Goal: Transaction & Acquisition: Purchase product/service

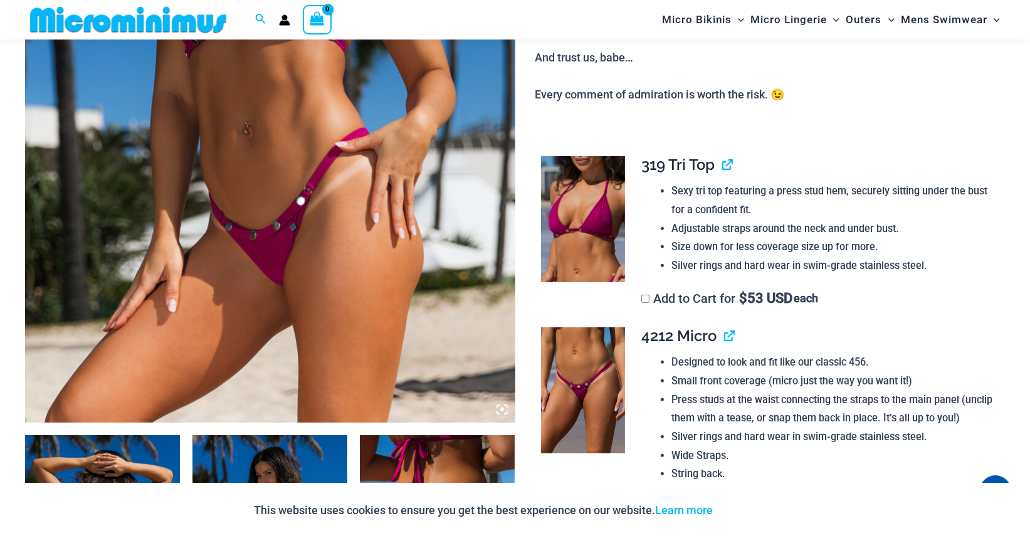
scroll to position [490, 0]
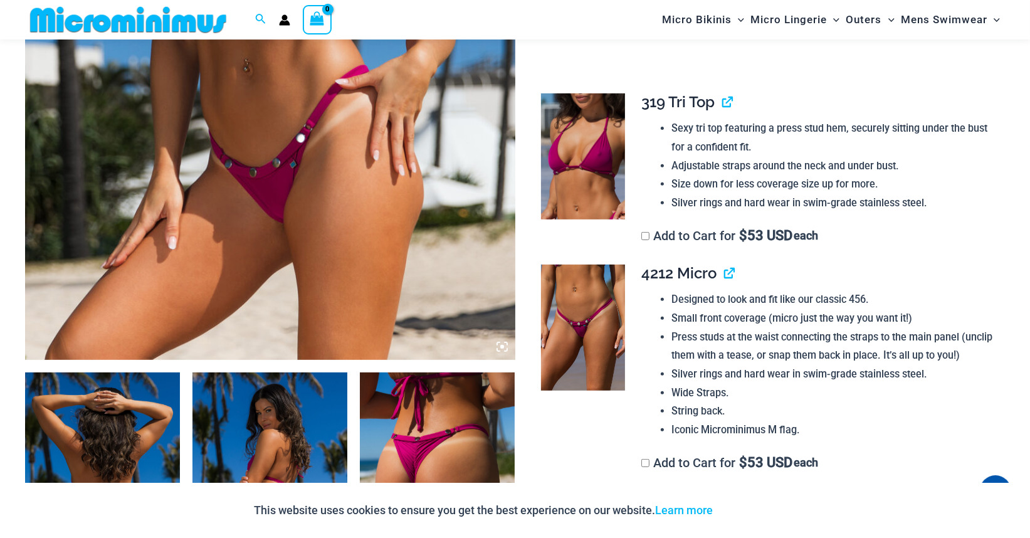
click at [712, 243] on label "Add to Cart for $ 53 USD each" at bounding box center [729, 235] width 177 height 15
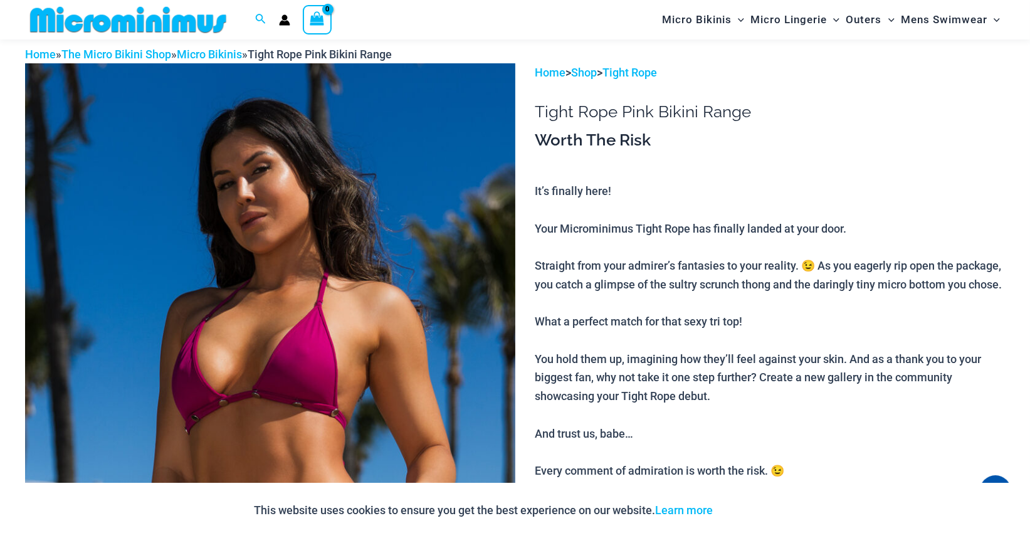
scroll to position [0, 0]
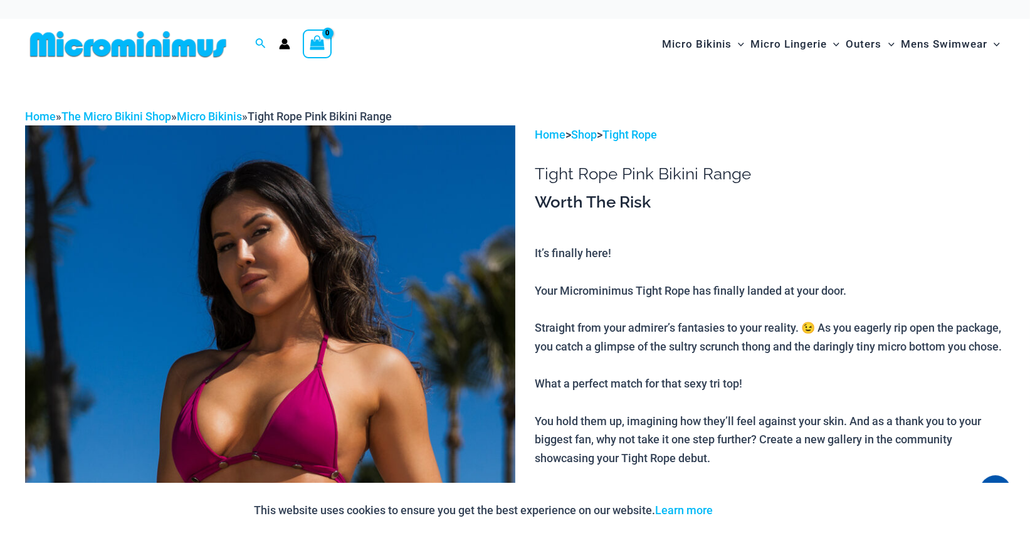
click at [285, 41] on circle "Account icon link" at bounding box center [285, 42] width 6 height 6
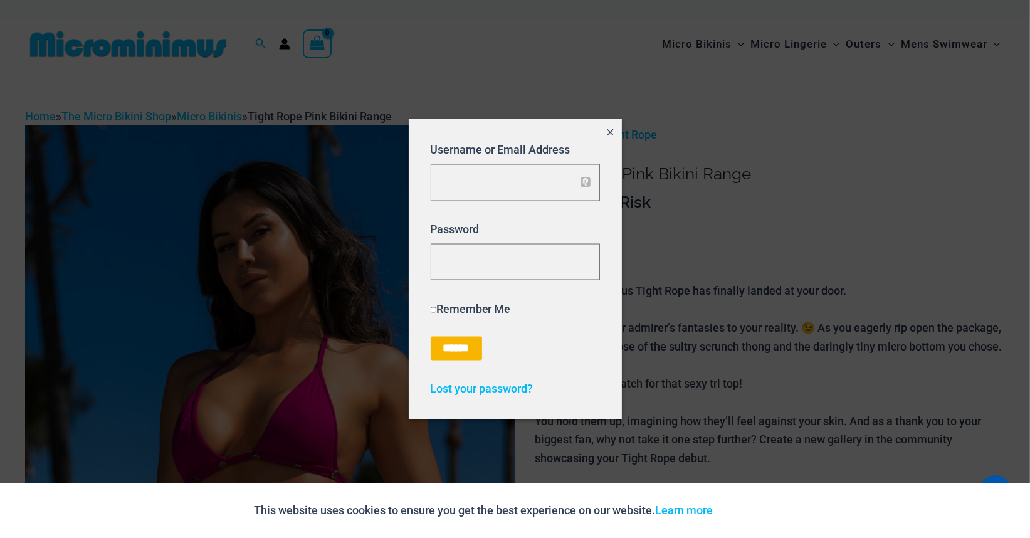
click at [488, 307] on label "Remember Me" at bounding box center [471, 308] width 80 height 13
click at [611, 130] on icon "Close popup" at bounding box center [610, 132] width 11 height 11
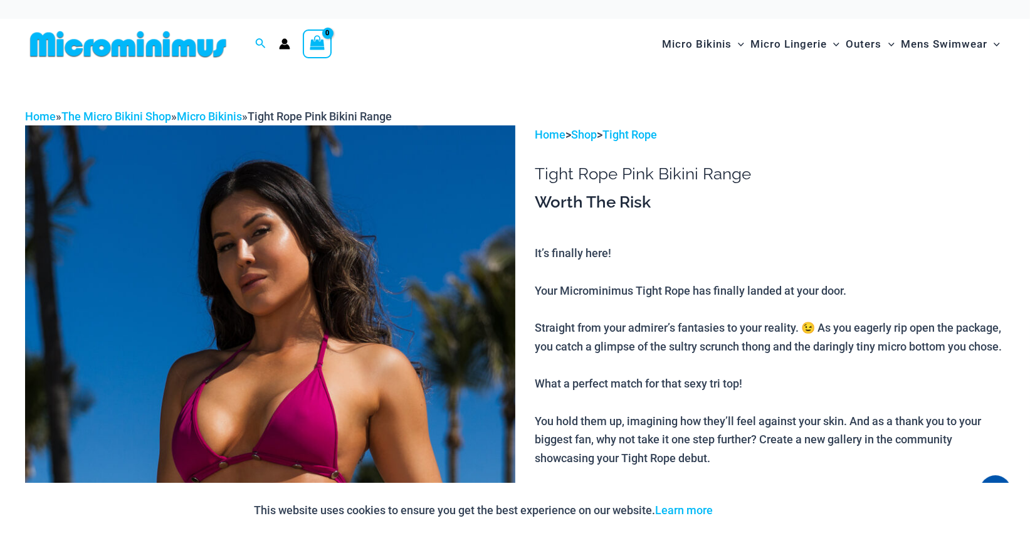
click at [280, 45] on icon "Account icon link" at bounding box center [284, 43] width 11 height 11
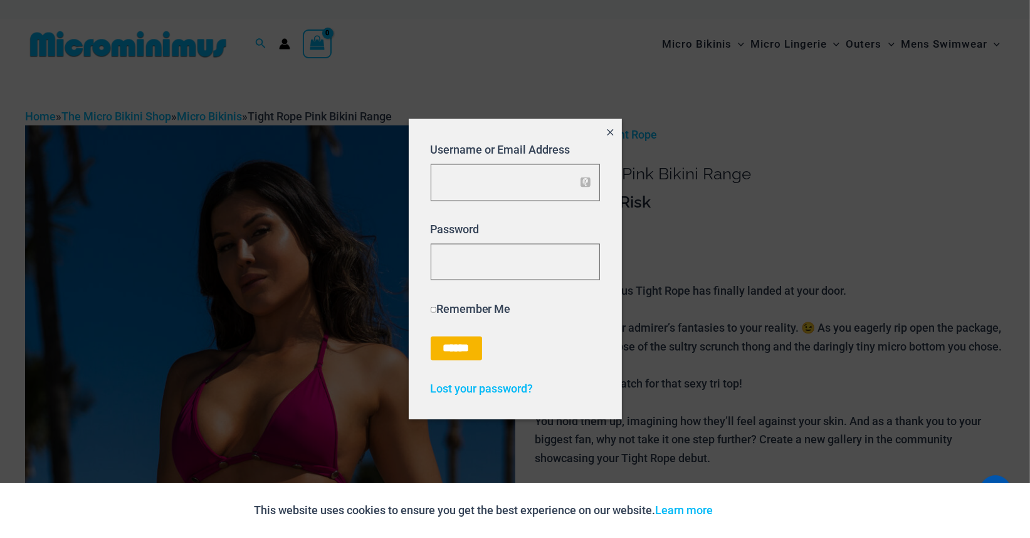
click at [612, 134] on icon "Close popup" at bounding box center [610, 132] width 6 height 6
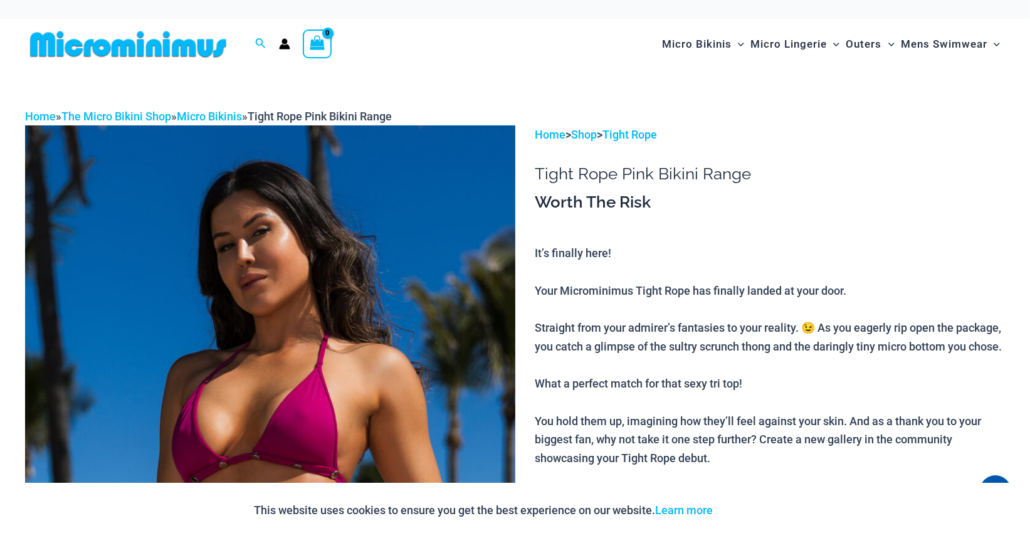
click at [287, 41] on circle "Account icon link" at bounding box center [285, 42] width 6 height 6
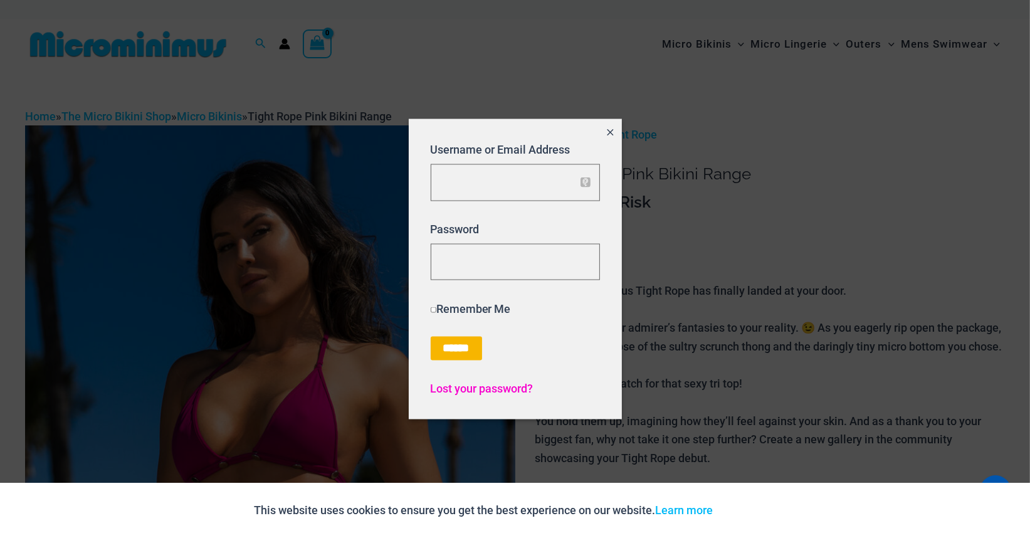
click at [487, 387] on span "Lost your password?" at bounding box center [482, 388] width 103 height 13
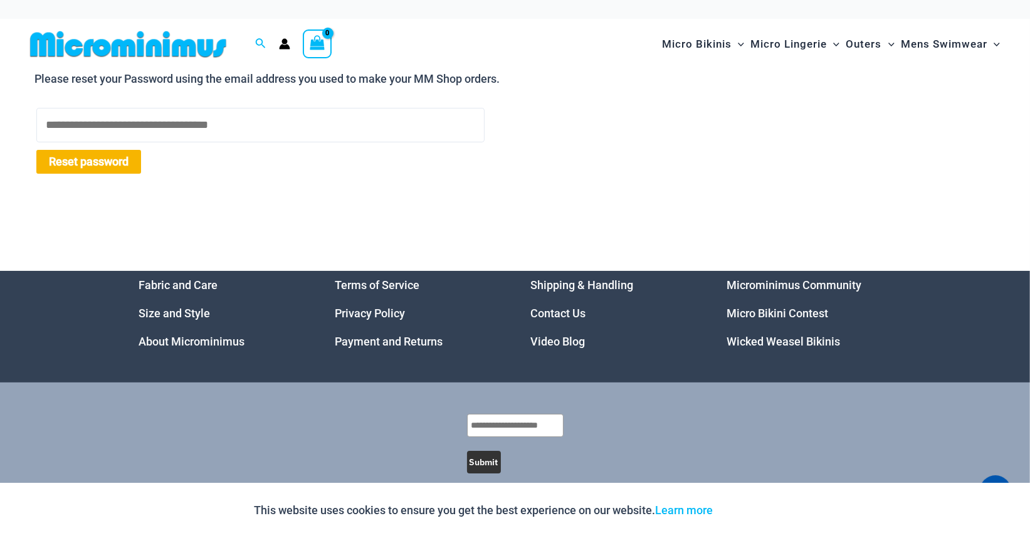
click at [292, 122] on input "Username or Email Address" at bounding box center [260, 125] width 448 height 34
type input "**********"
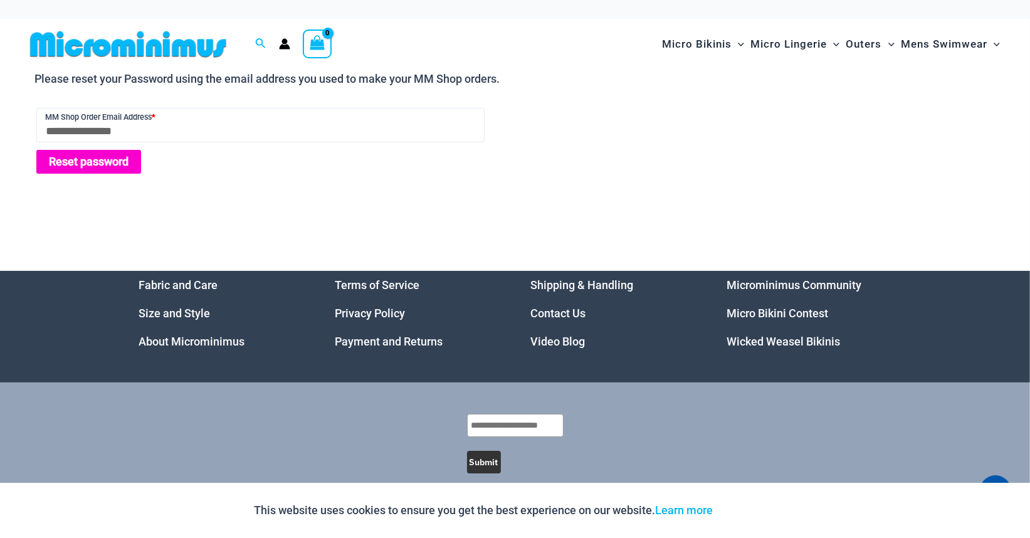
click at [103, 162] on button "Reset password" at bounding box center [88, 162] width 105 height 24
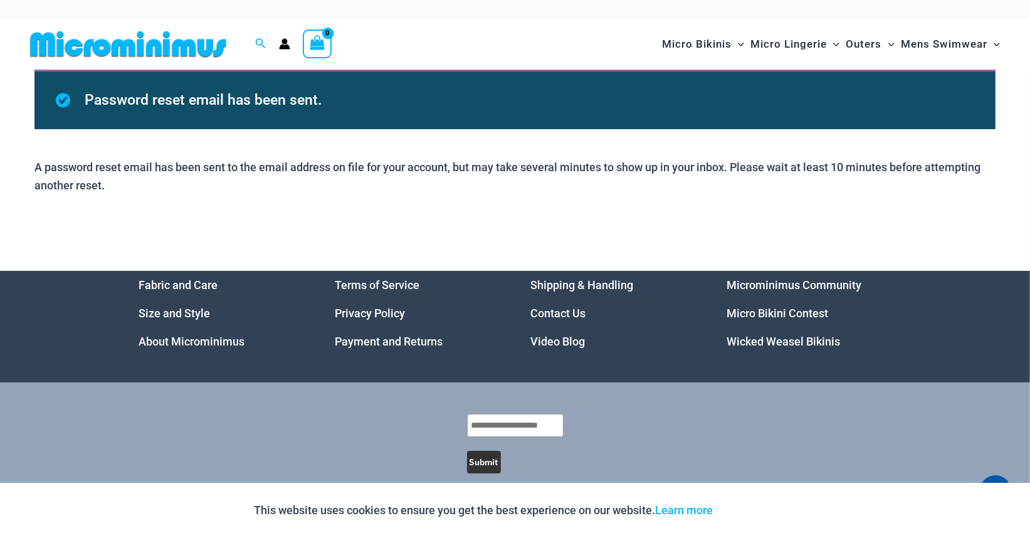
click at [288, 42] on icon "Account icon link" at bounding box center [284, 43] width 11 height 11
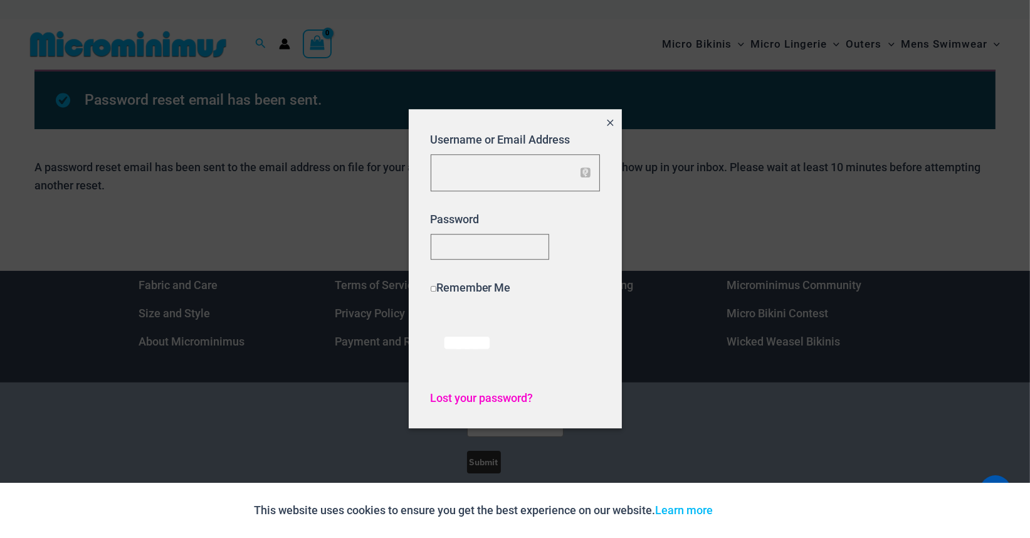
click at [476, 404] on span "Lost your password?" at bounding box center [482, 398] width 103 height 13
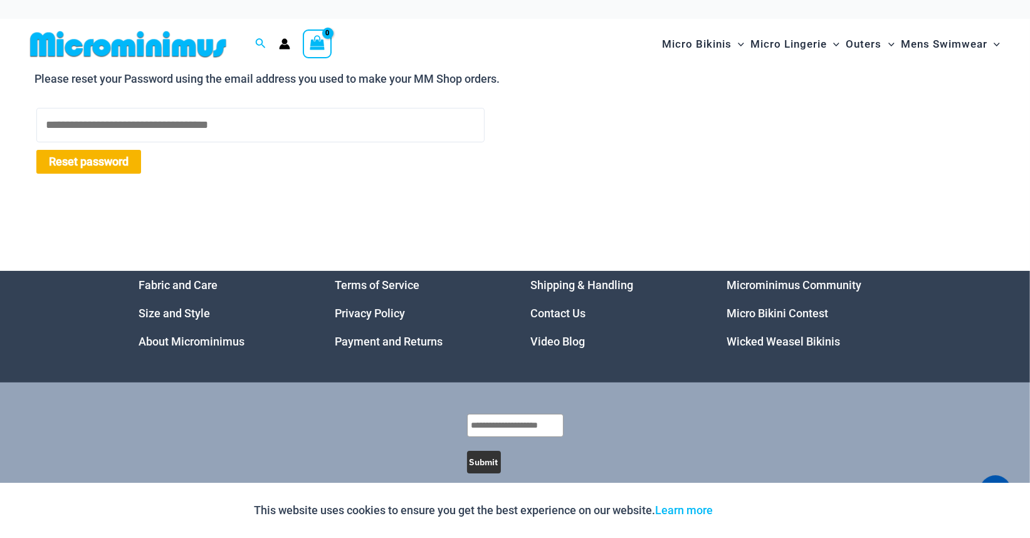
click at [221, 131] on input "Username or Email Address" at bounding box center [260, 125] width 448 height 34
type input "**********"
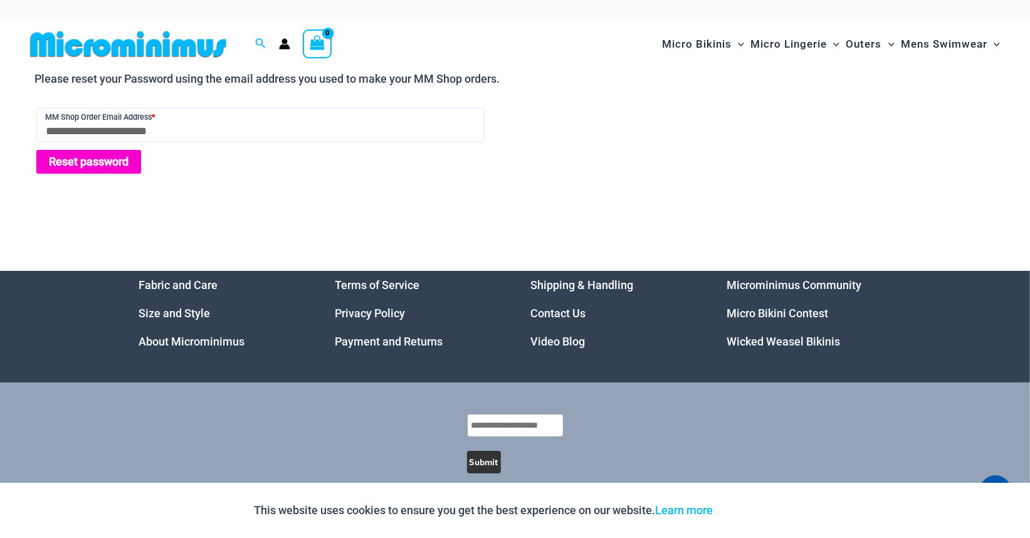
click at [107, 161] on button "Reset password" at bounding box center [88, 162] width 105 height 24
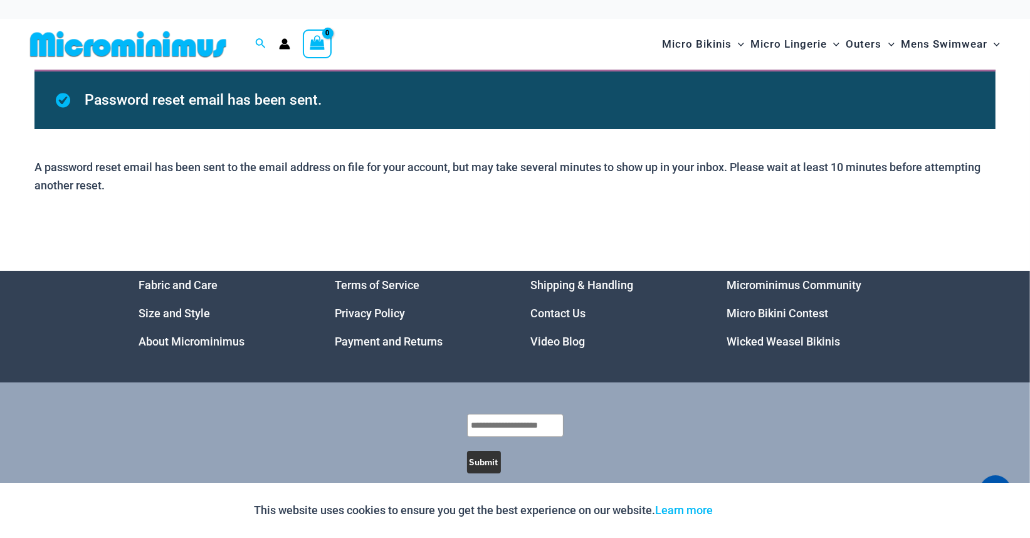
click at [327, 39] on div "View Shopping Cart, empty" at bounding box center [317, 43] width 29 height 29
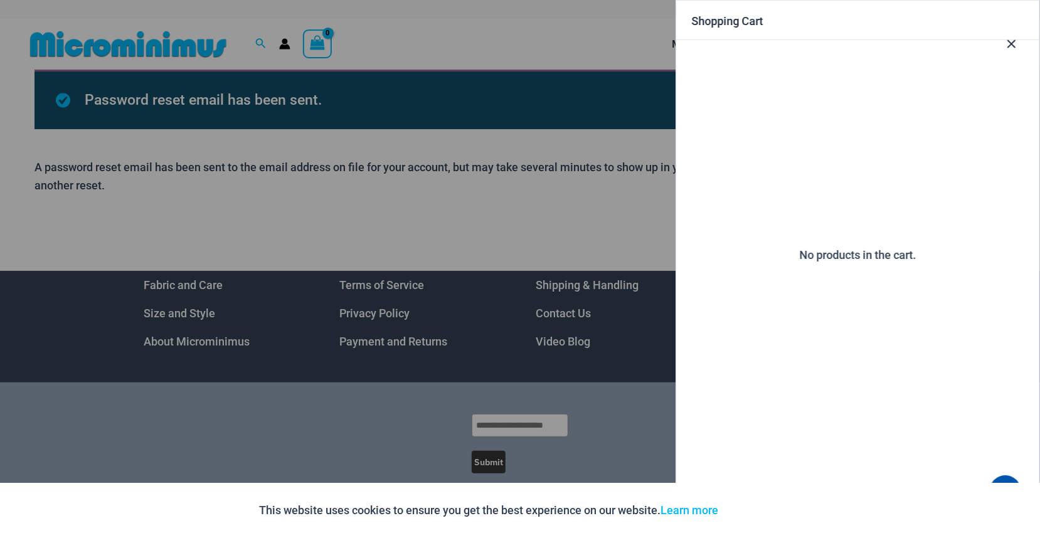
click at [1010, 46] on icon "Close Cart Drawer" at bounding box center [1012, 44] width 14 height 14
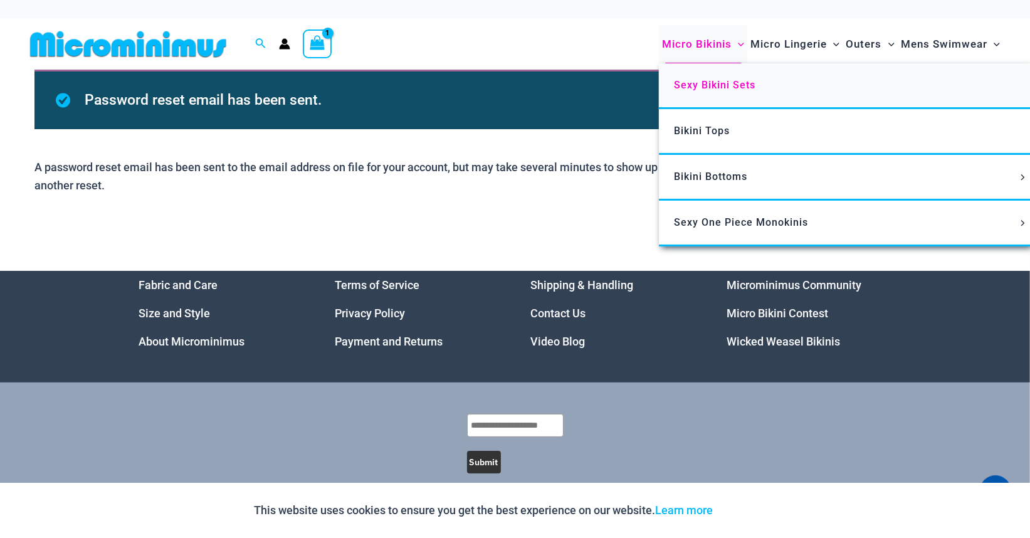
click at [705, 88] on span "Sexy Bikini Sets" at bounding box center [715, 85] width 82 height 12
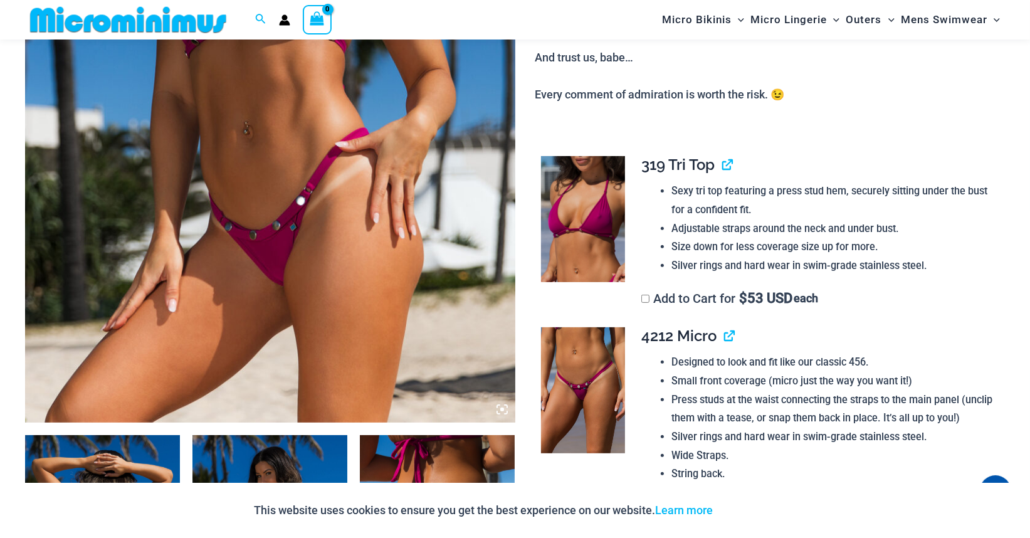
scroll to position [490, 0]
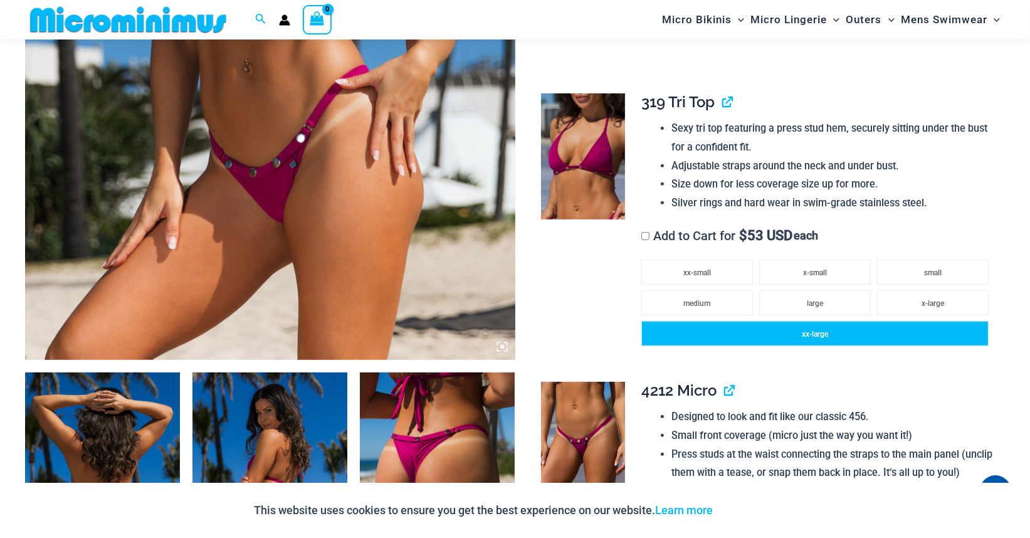
click at [885, 346] on li "xx-large" at bounding box center [814, 333] width 347 height 25
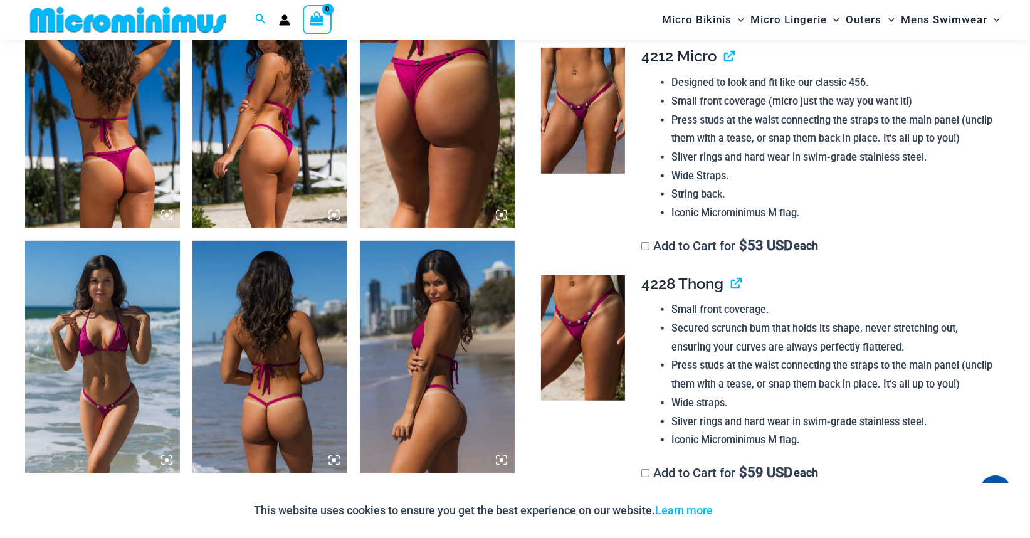
scroll to position [929, 0]
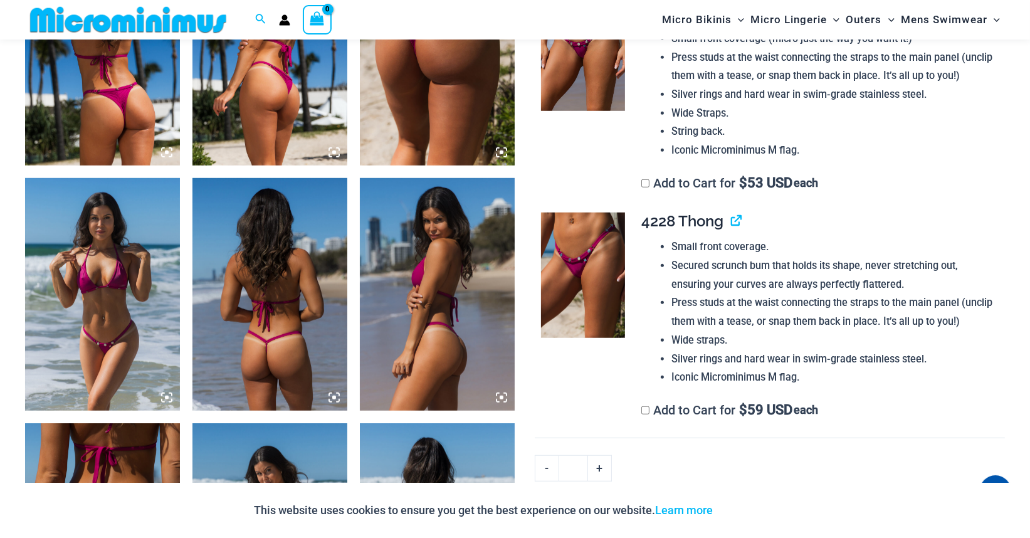
click at [608, 299] on img at bounding box center [583, 276] width 84 height 126
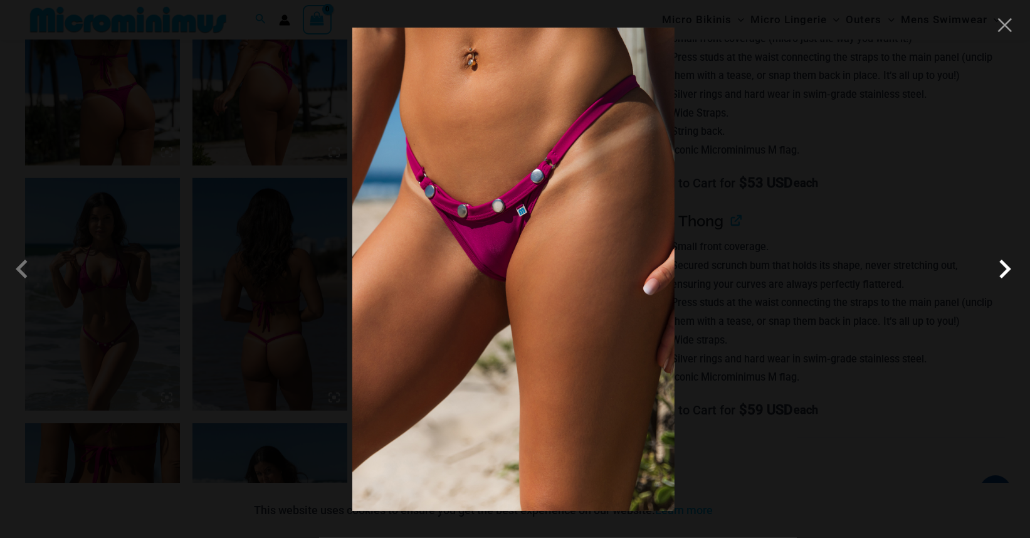
click at [1013, 273] on span at bounding box center [1005, 269] width 38 height 38
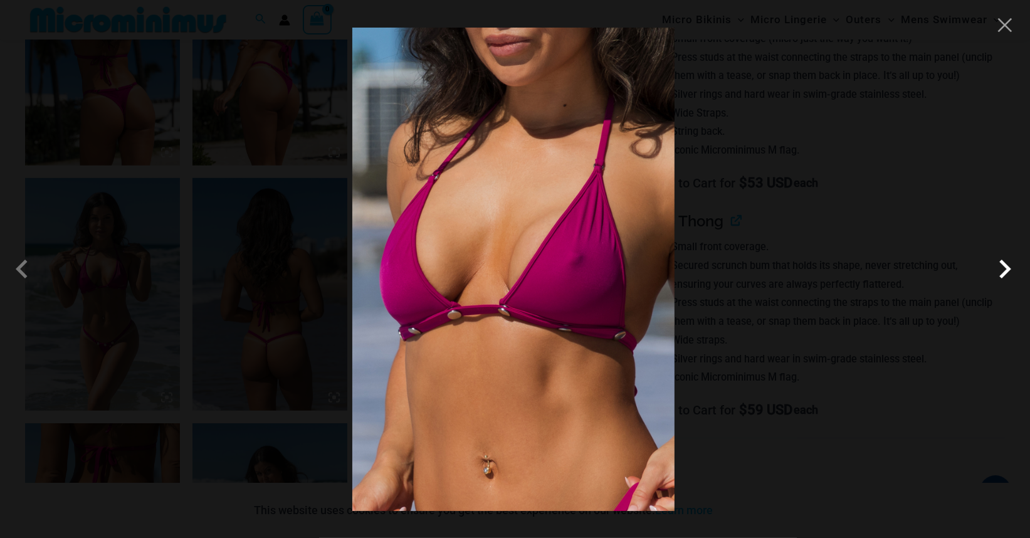
click at [1013, 273] on span at bounding box center [1005, 269] width 38 height 38
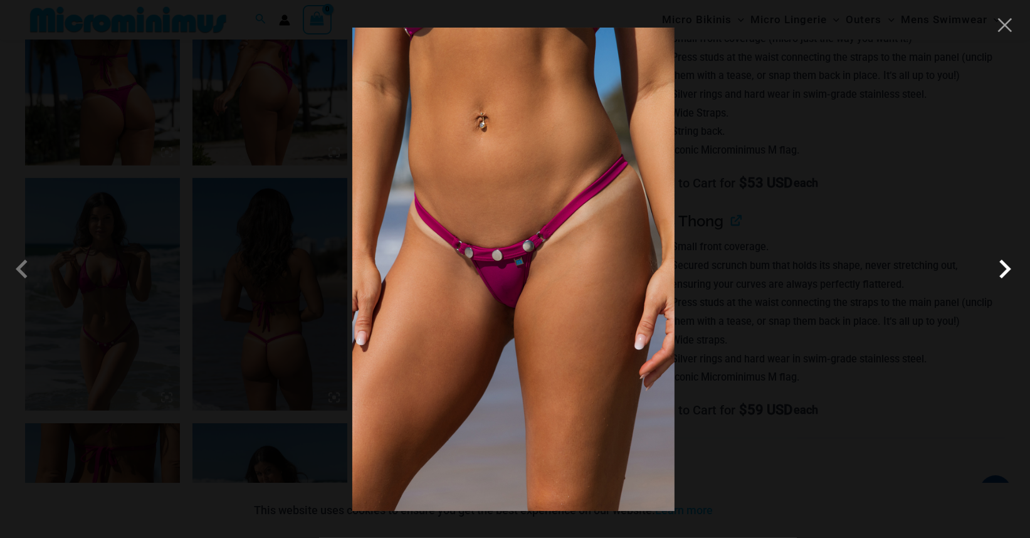
click at [1013, 273] on span at bounding box center [1005, 269] width 38 height 38
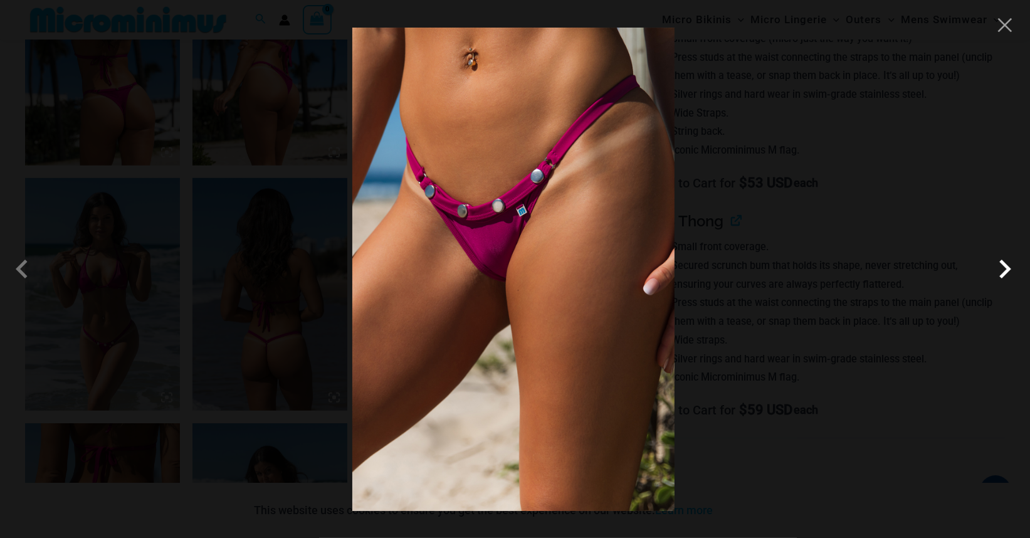
click at [1013, 273] on span at bounding box center [1005, 269] width 38 height 38
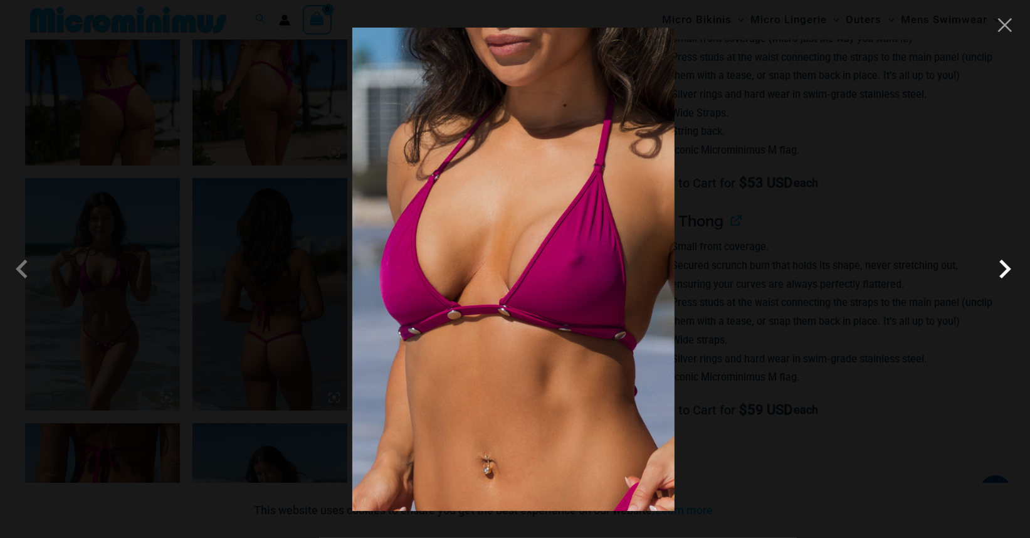
click at [1013, 273] on span at bounding box center [1005, 269] width 38 height 38
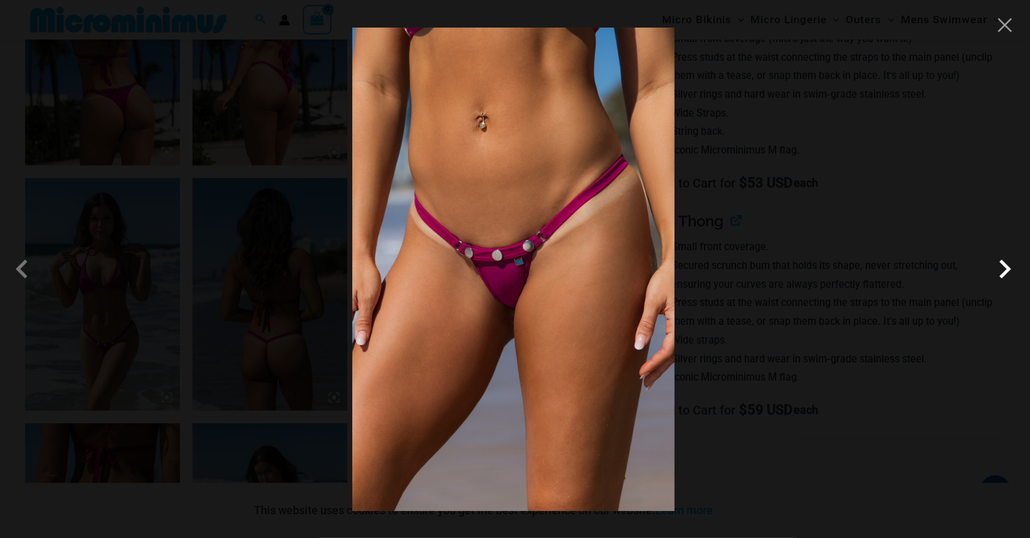
click at [1013, 273] on span at bounding box center [1005, 269] width 38 height 38
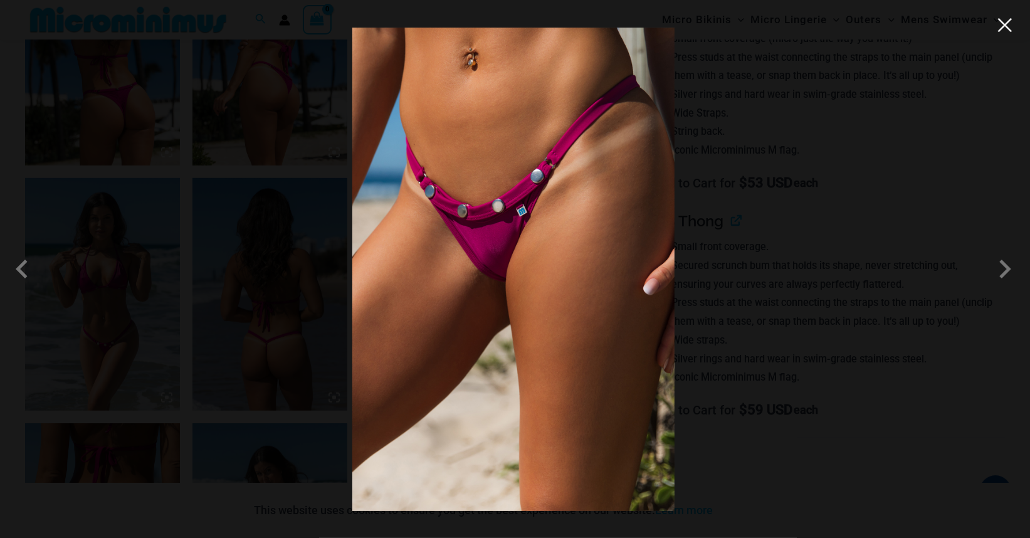
click at [1011, 26] on button "Close" at bounding box center [1005, 25] width 19 height 19
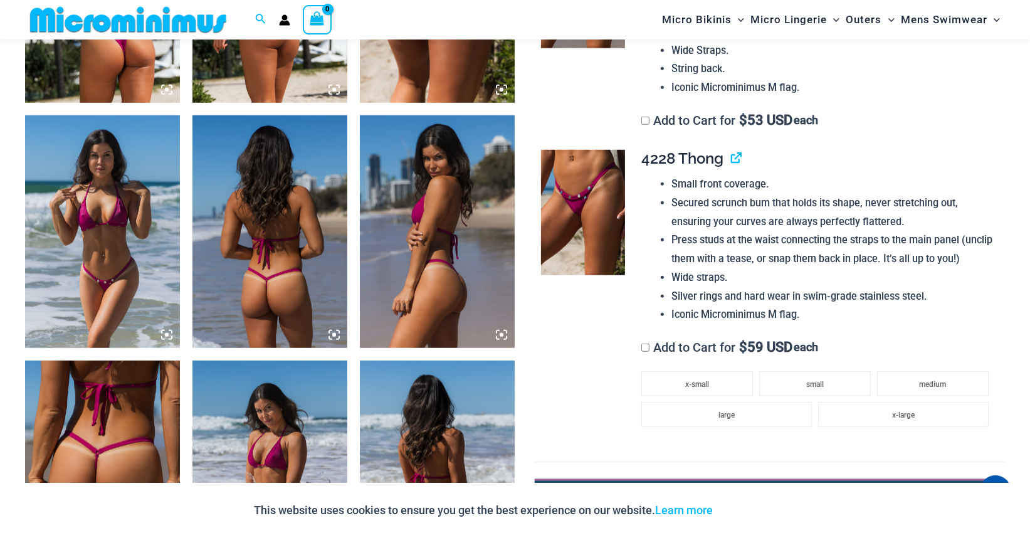
scroll to position [1054, 0]
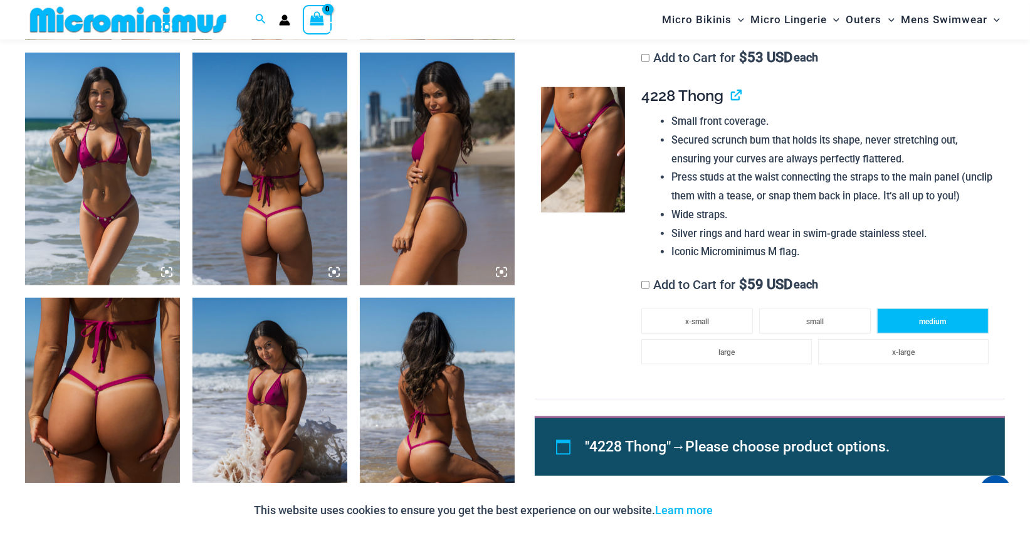
click at [924, 326] on span "medium" at bounding box center [932, 321] width 27 height 9
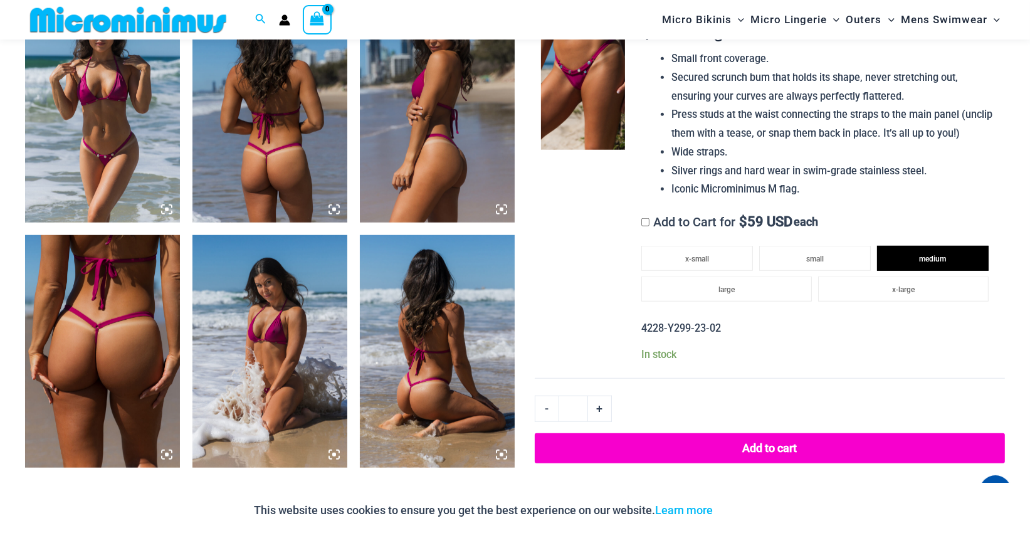
scroll to position [1242, 0]
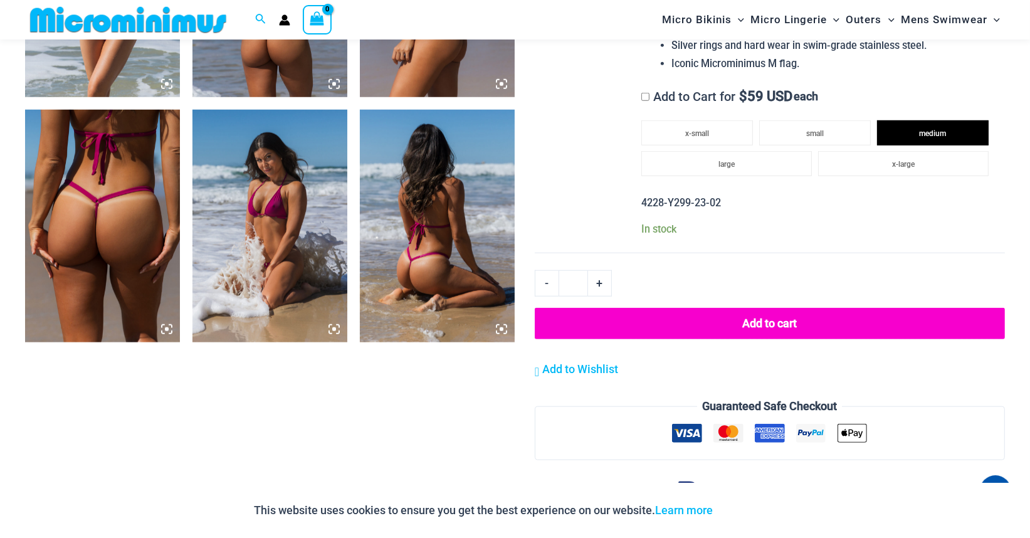
click at [781, 339] on button "Add to cart" at bounding box center [770, 323] width 470 height 31
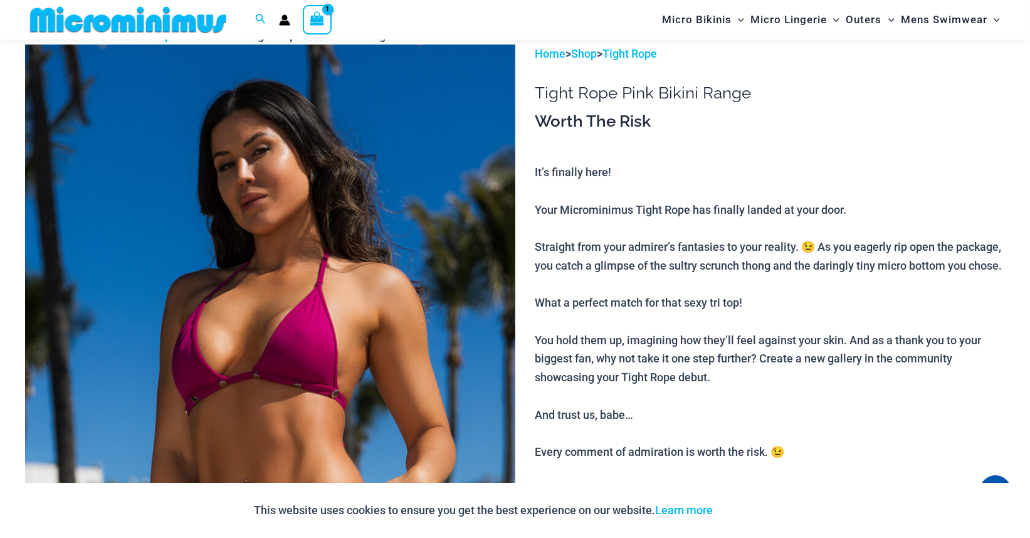
scroll to position [51, 0]
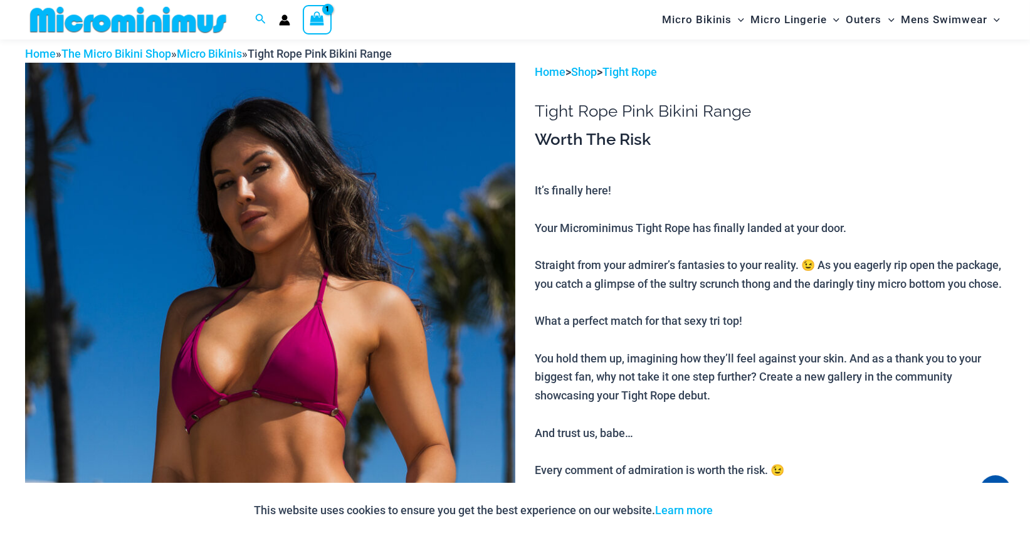
click at [310, 14] on icon "View Shopping Cart, 1 items" at bounding box center [317, 18] width 14 height 14
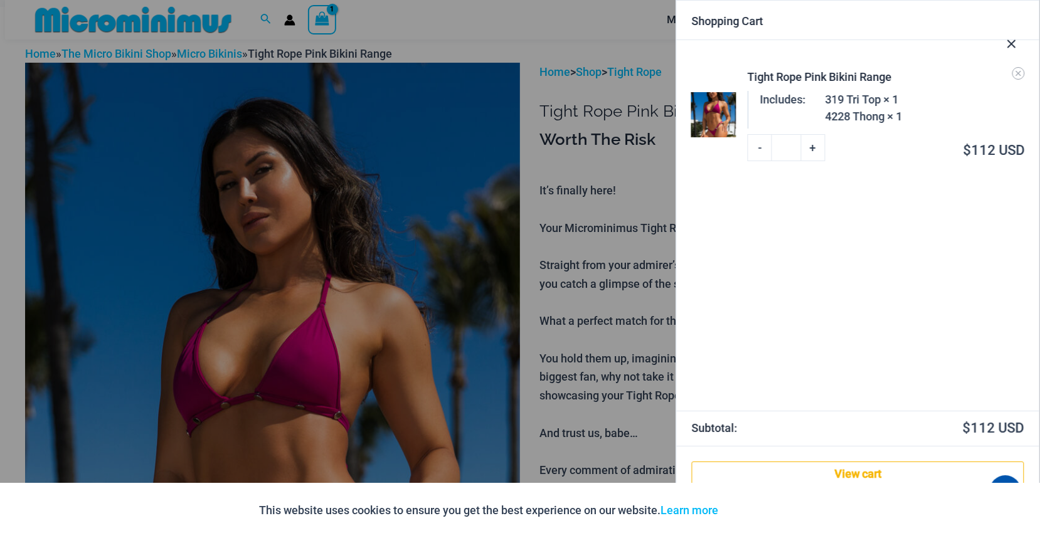
click at [593, 25] on div at bounding box center [520, 269] width 1040 height 538
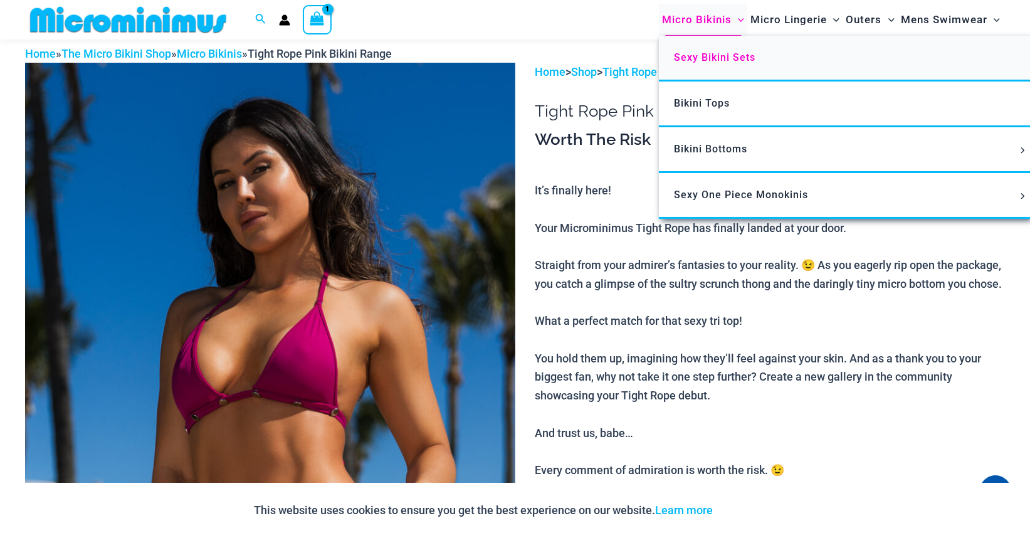
click at [715, 53] on span "Sexy Bikini Sets" at bounding box center [715, 57] width 82 height 12
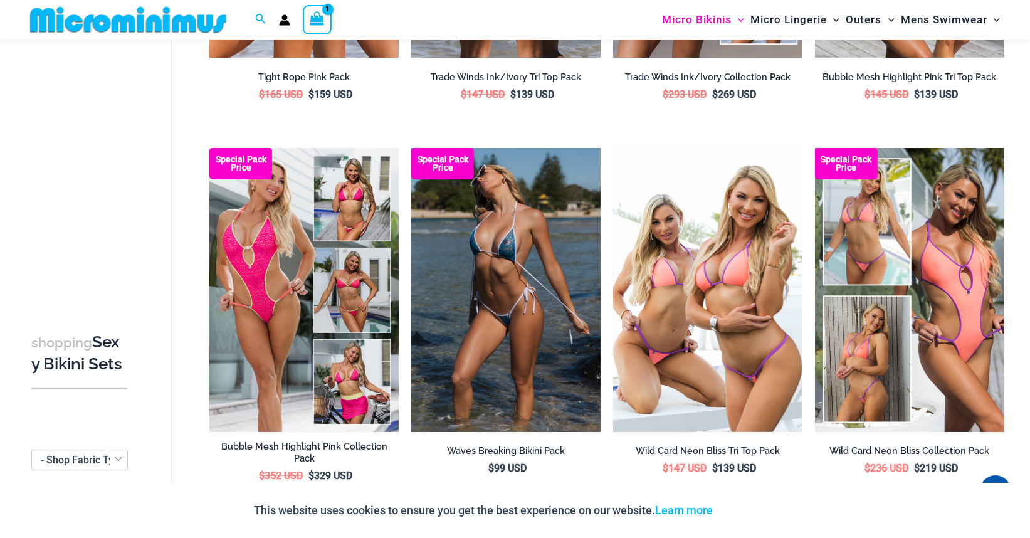
scroll to position [428, 0]
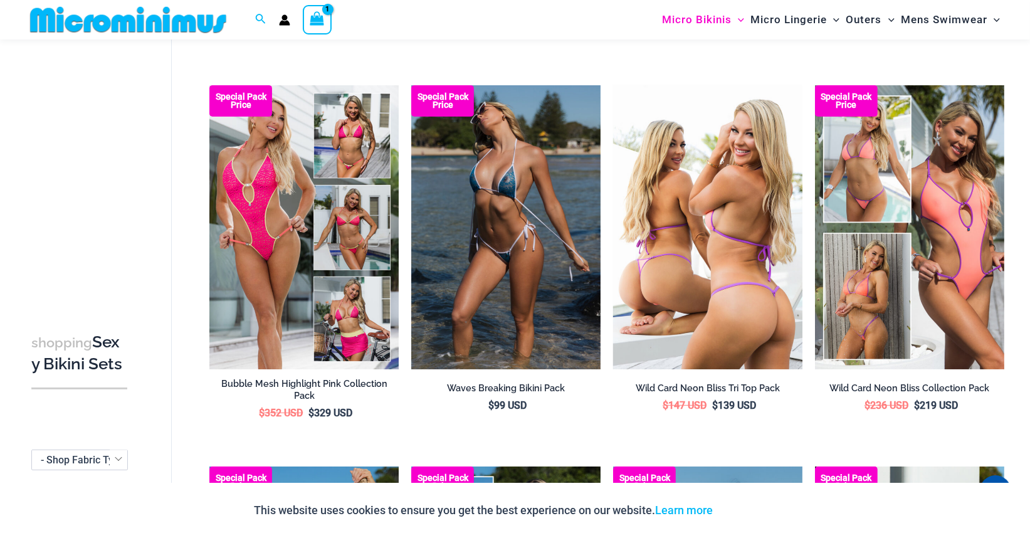
click at [745, 194] on img at bounding box center [707, 227] width 189 height 284
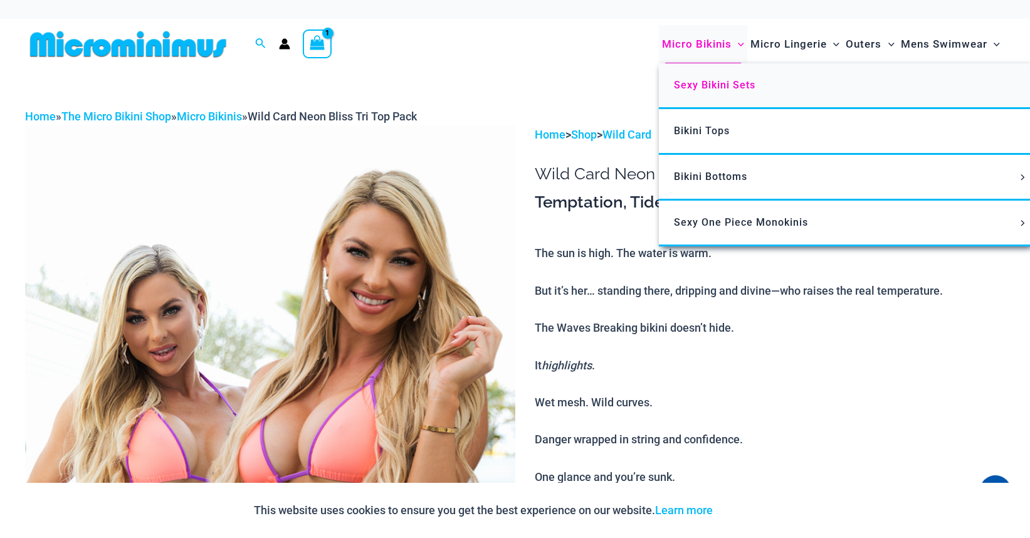
click at [704, 85] on span "Sexy Bikini Sets" at bounding box center [715, 85] width 82 height 12
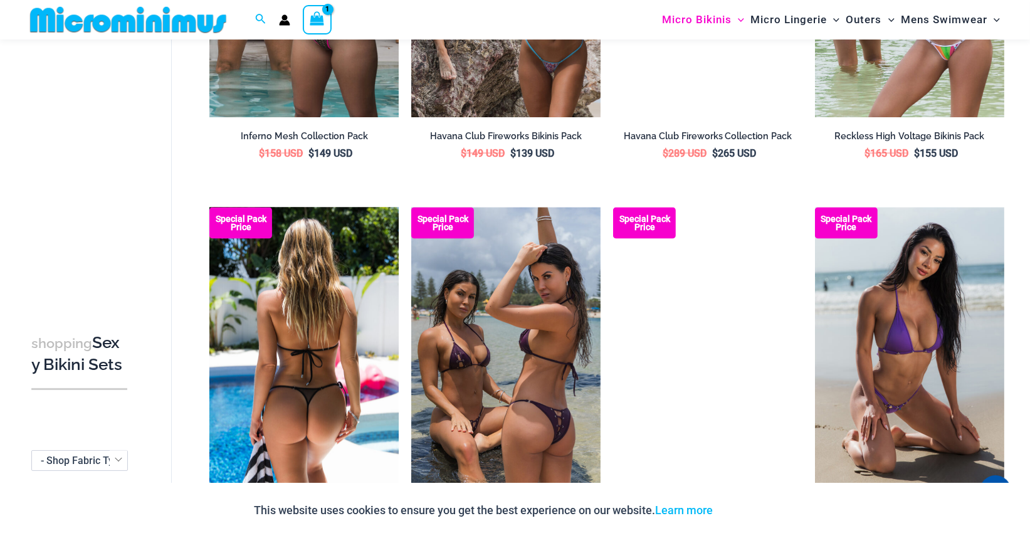
scroll to position [2246, 0]
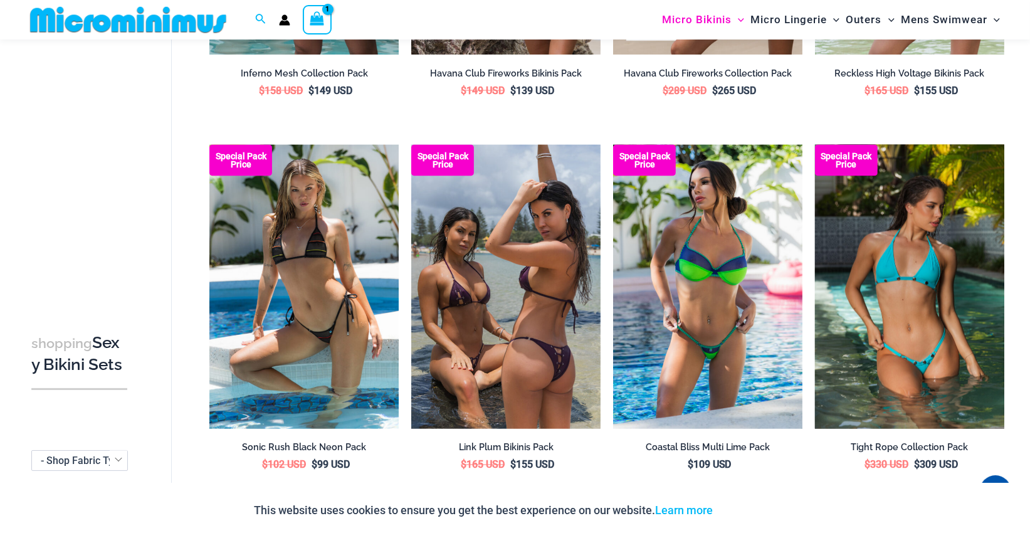
click at [892, 288] on img at bounding box center [909, 287] width 189 height 284
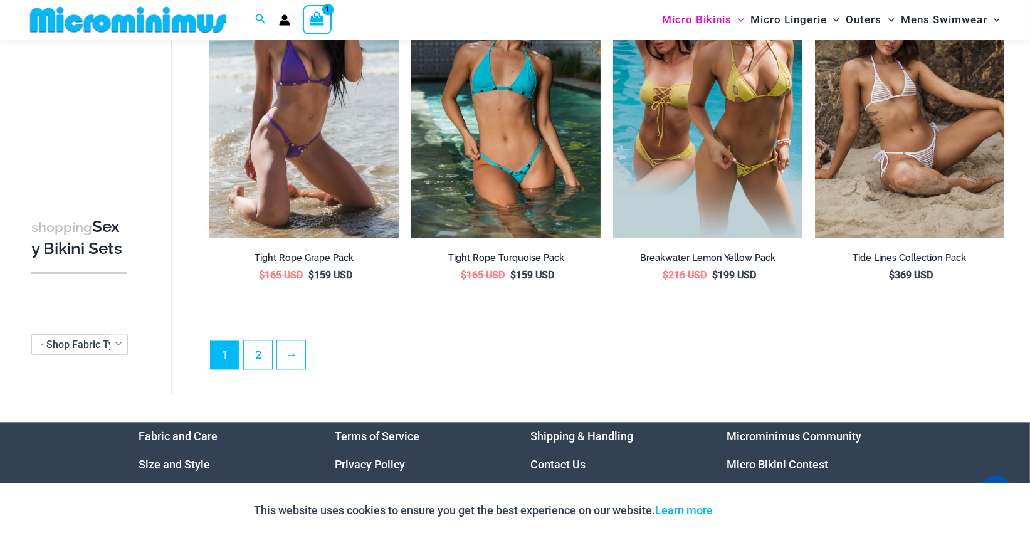
scroll to position [2966, 0]
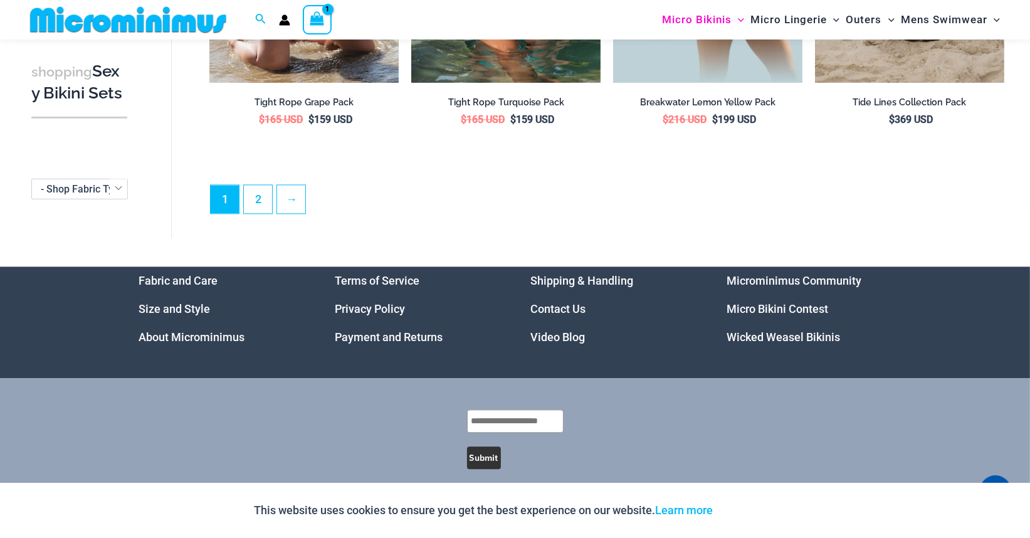
click at [178, 302] on link "Size and Style" at bounding box center [174, 308] width 71 height 13
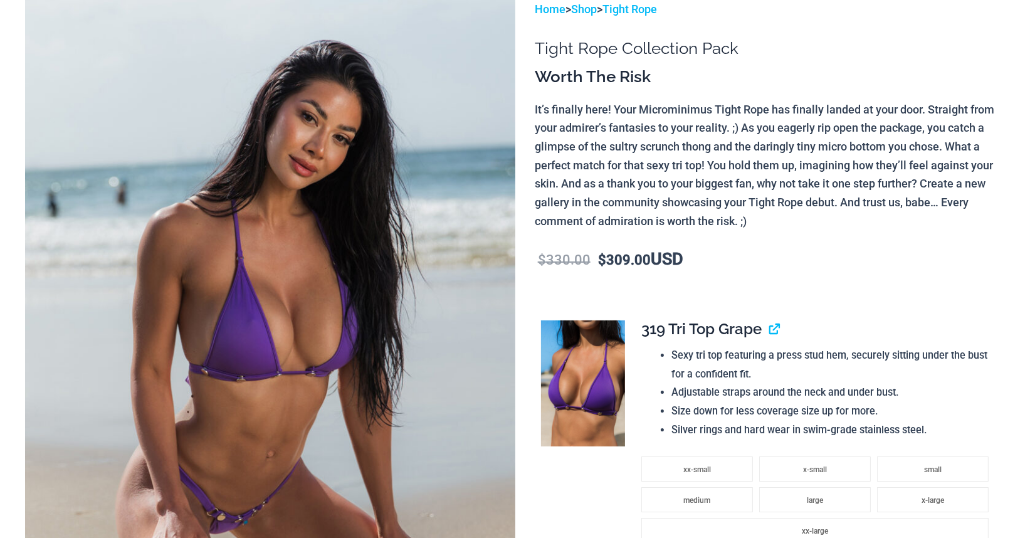
scroll to position [251, 0]
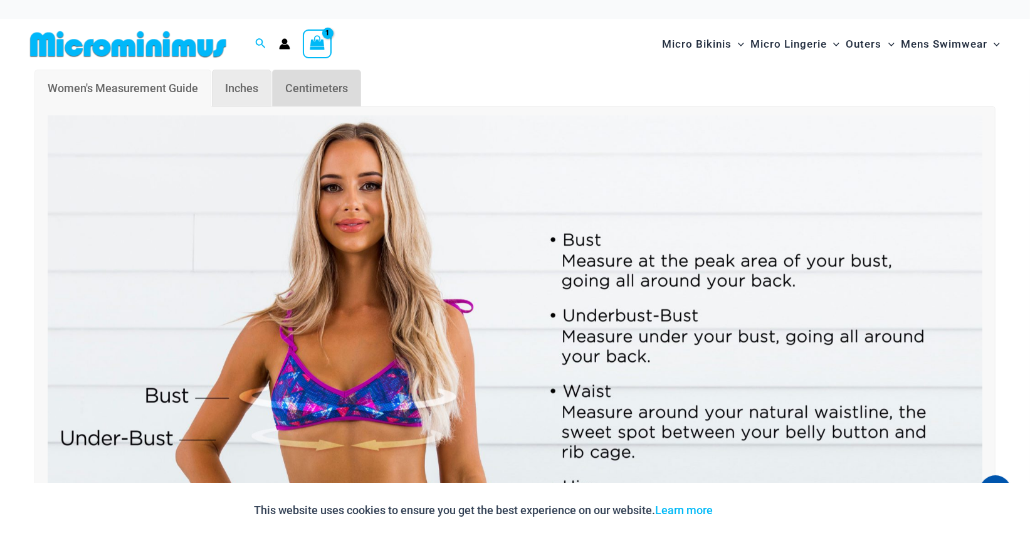
click at [315, 82] on span "Centimeters" at bounding box center [316, 88] width 63 height 13
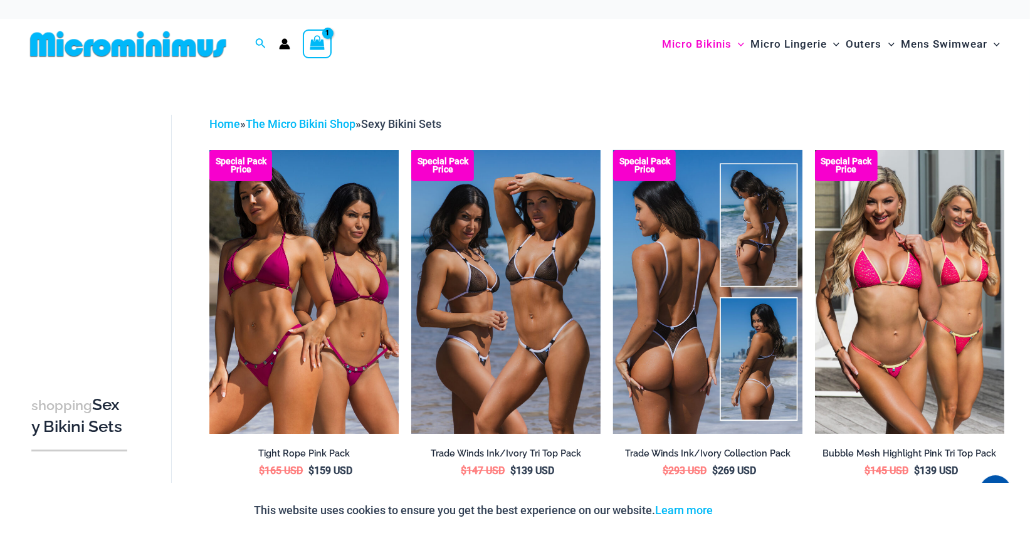
scroll to position [63, 0]
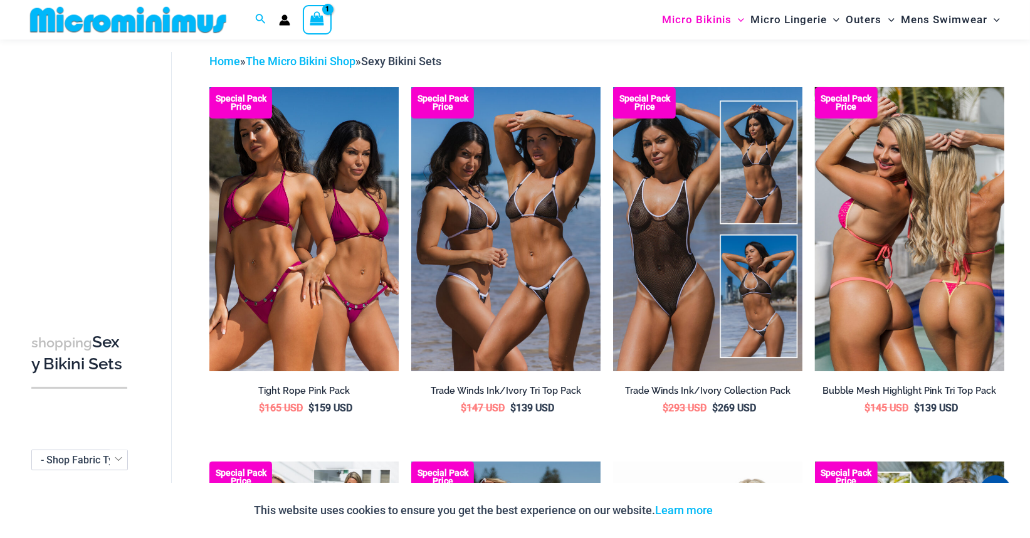
click at [902, 246] on img at bounding box center [909, 229] width 189 height 284
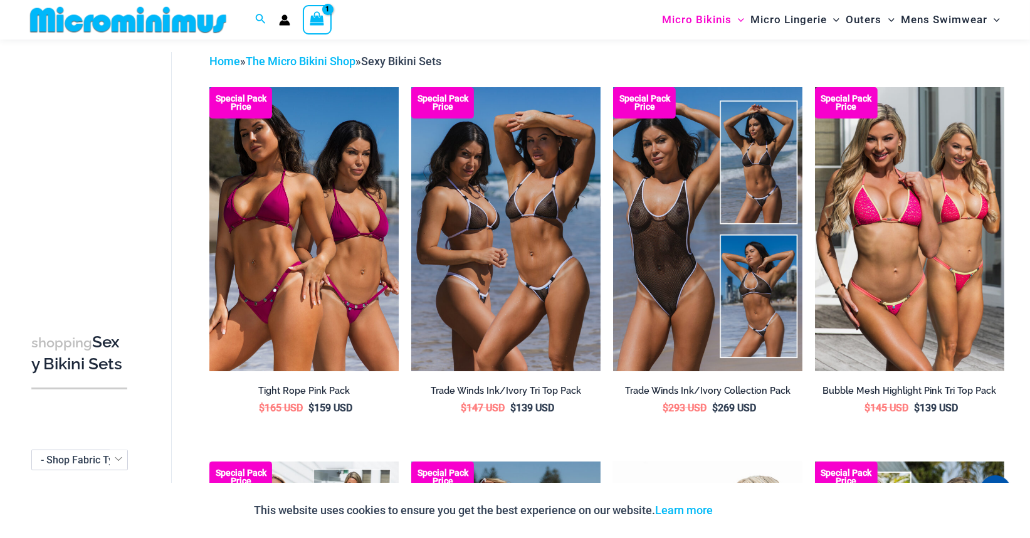
scroll to position [365, 0]
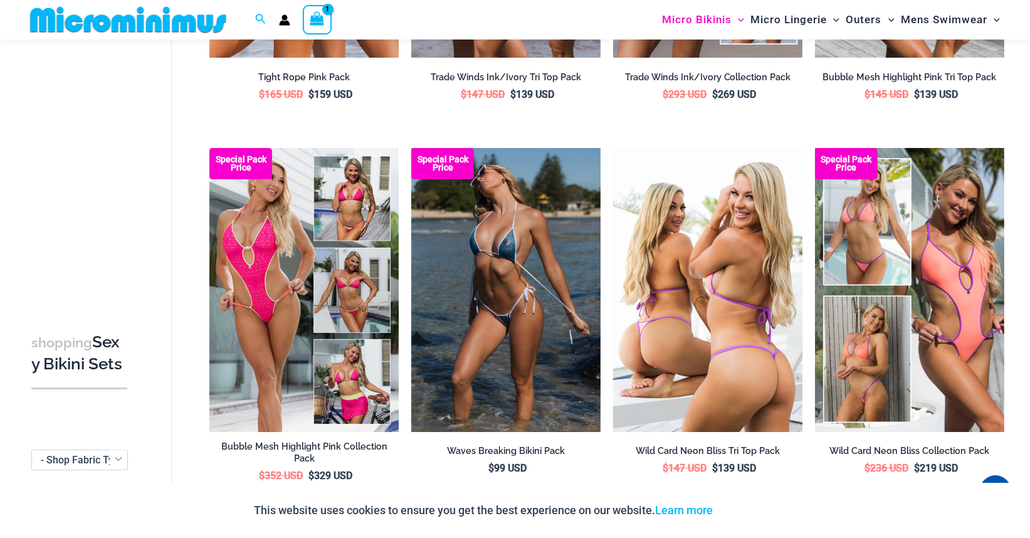
click at [715, 305] on img at bounding box center [707, 290] width 189 height 284
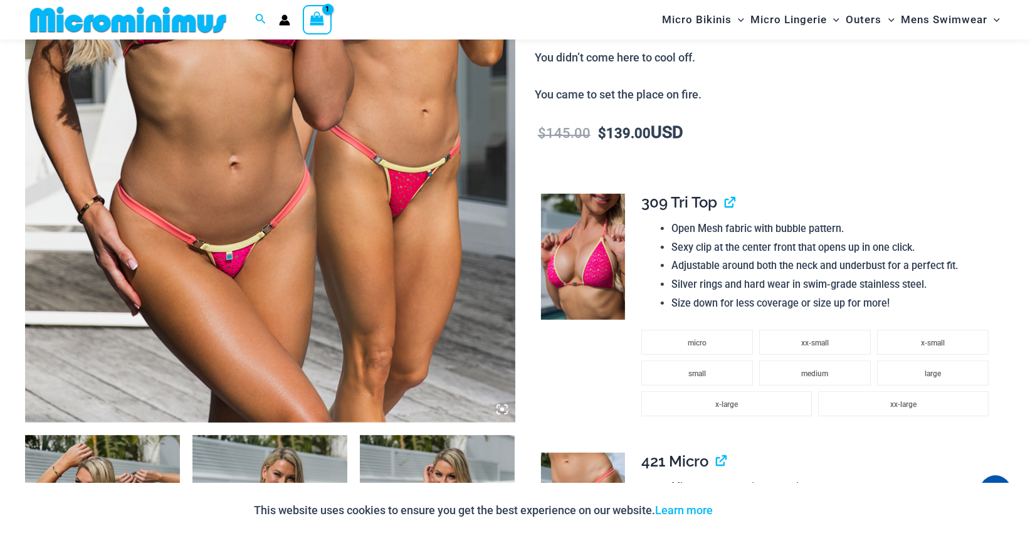
scroll to position [552, 0]
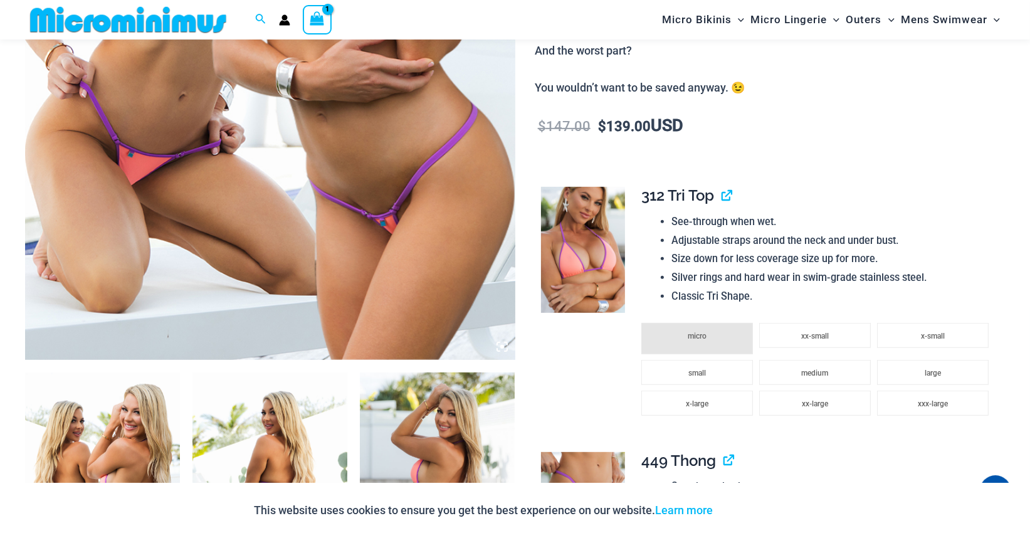
scroll to position [615, 0]
